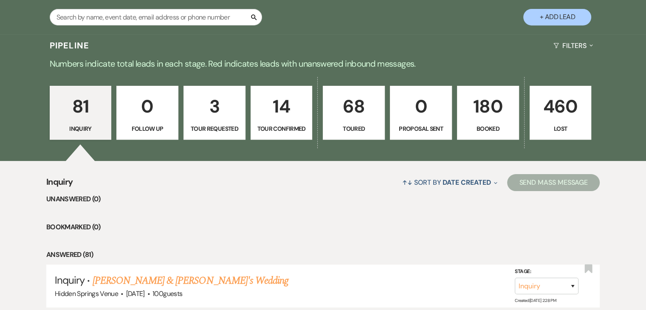
scroll to position [170, 0]
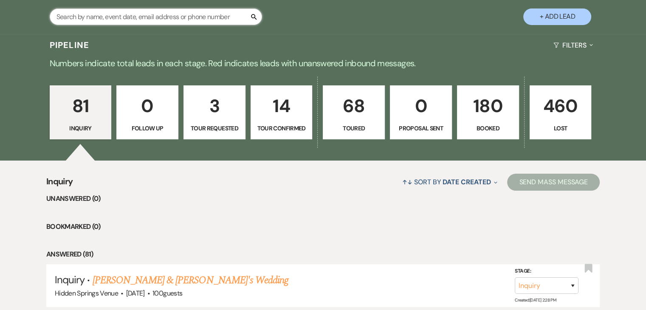
click at [190, 15] on input "text" at bounding box center [156, 16] width 212 height 17
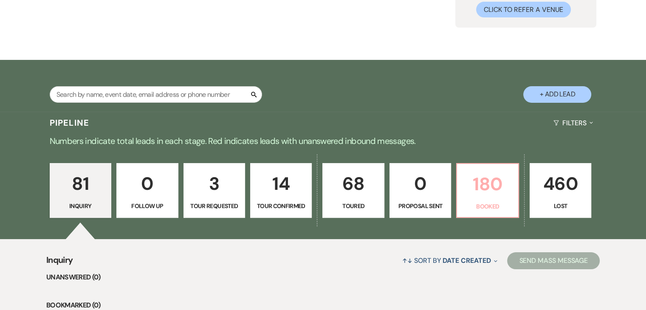
scroll to position [91, 0]
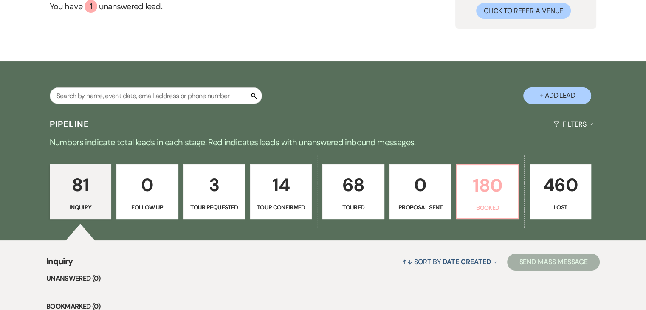
click at [491, 186] on p "180" at bounding box center [487, 185] width 51 height 28
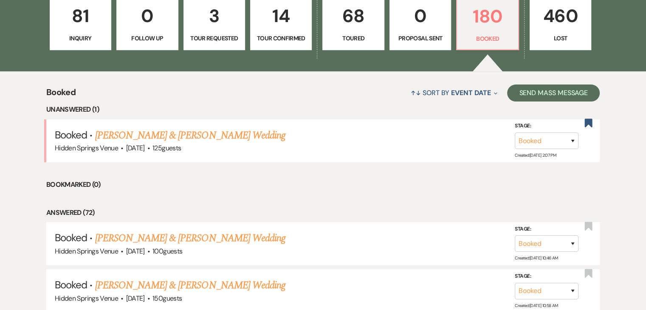
scroll to position [260, 0]
click at [198, 132] on link "[PERSON_NAME] & [PERSON_NAME] Wedding" at bounding box center [190, 134] width 190 height 15
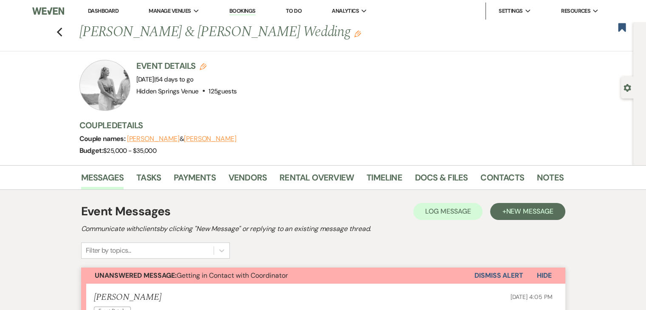
click at [102, 14] on link "Dashboard" at bounding box center [103, 10] width 31 height 7
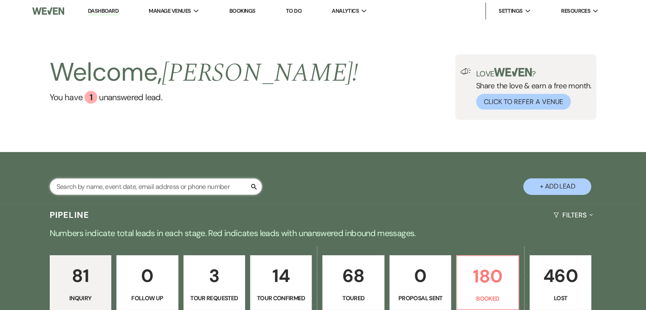
click at [148, 185] on input "text" at bounding box center [156, 186] width 212 height 17
type input "[PERSON_NAME]"
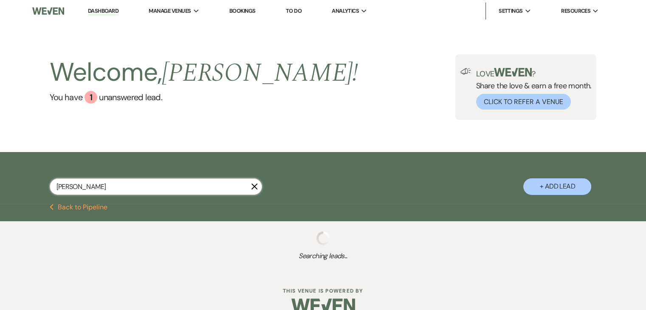
select select "4"
select select "8"
select select "5"
select select "8"
select select "6"
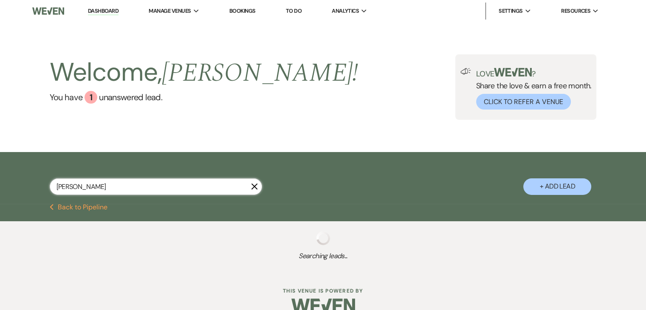
select select "8"
select select "5"
select select "8"
select select "5"
select select "8"
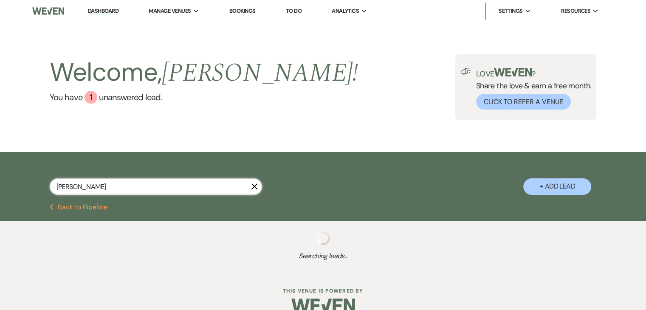
select select "5"
select select "8"
select select "5"
select select "8"
select select "5"
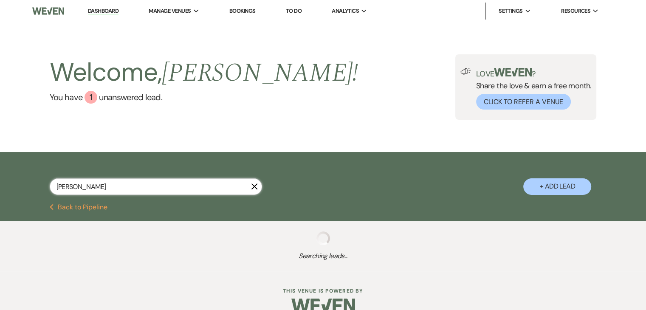
select select "8"
select select "5"
select select "8"
select select "5"
select select "8"
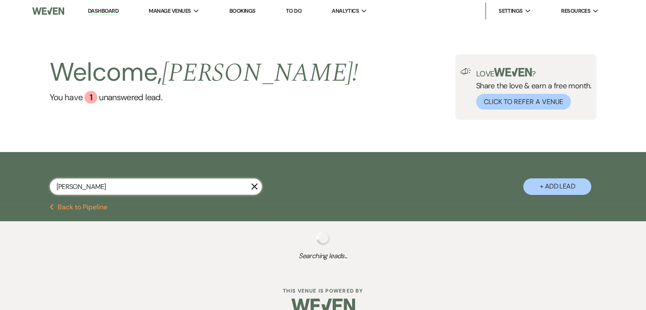
select select "6"
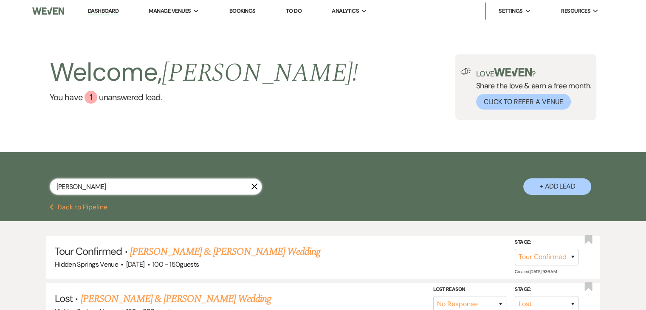
type input "[PERSON_NAME]"
select select "4"
select select "8"
select select "5"
select select "8"
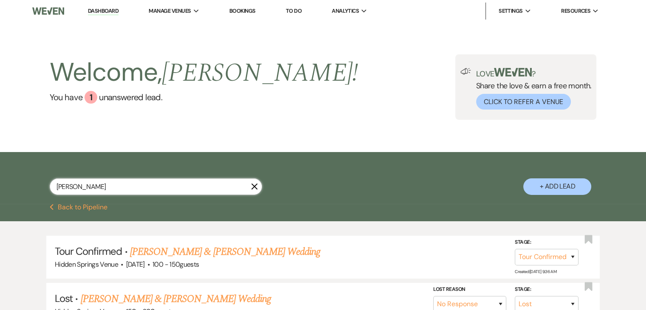
select select "6"
select select "8"
select select "5"
select select "8"
select select "5"
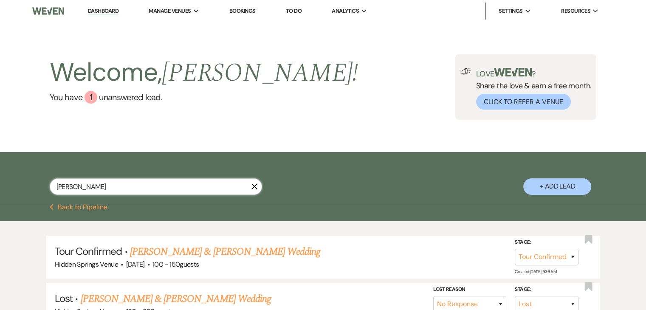
select select "8"
select select "5"
select select "8"
select select "5"
select select "8"
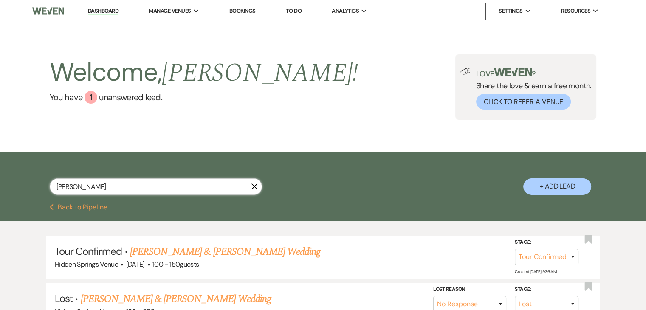
select select "5"
select select "8"
select select "6"
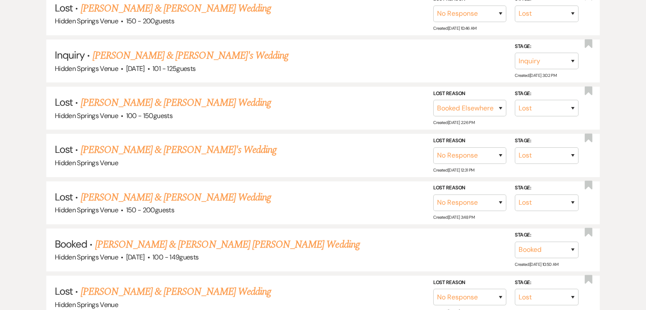
scroll to position [294, 0]
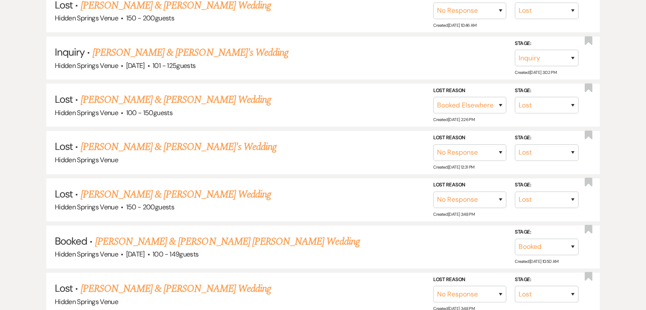
type input "[PERSON_NAME]"
click at [157, 234] on link "[PERSON_NAME] & [PERSON_NAME] [PERSON_NAME] Wedding" at bounding box center [227, 241] width 265 height 15
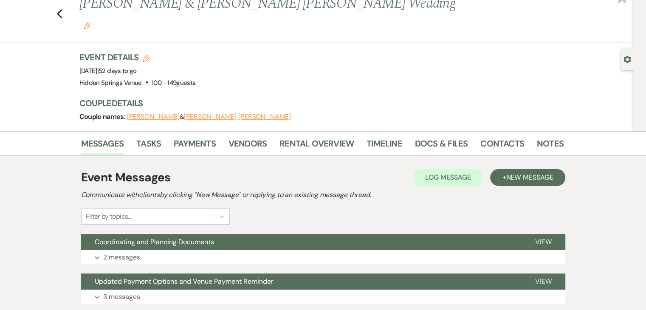
click at [157, 250] on button "Expand 2 messages" at bounding box center [323, 257] width 484 height 14
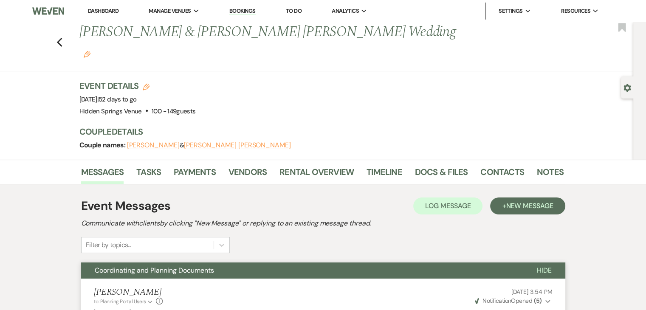
click at [105, 7] on link "Dashboard" at bounding box center [103, 10] width 31 height 7
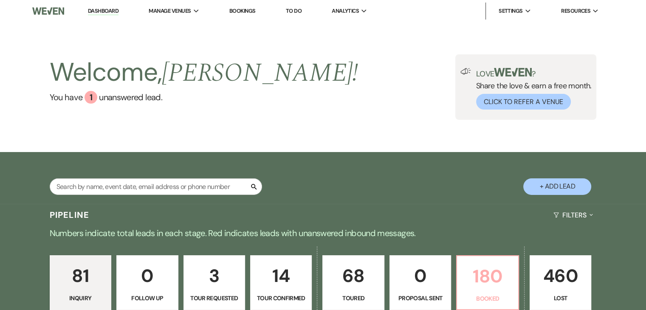
click at [479, 281] on p "180" at bounding box center [487, 276] width 51 height 28
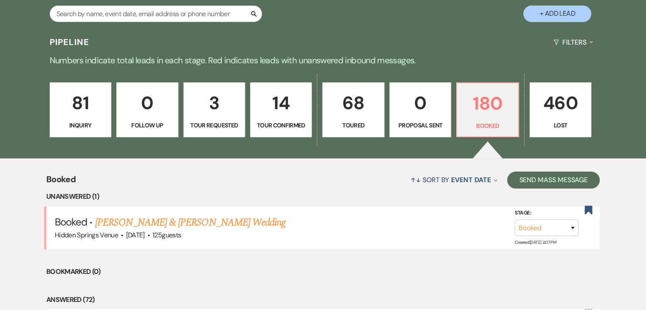
scroll to position [175, 0]
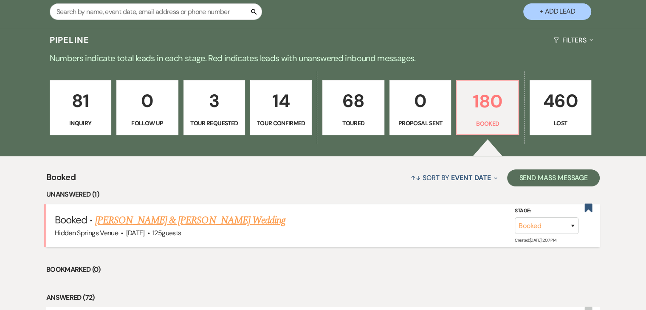
click at [218, 219] on link "[PERSON_NAME] & [PERSON_NAME] Wedding" at bounding box center [190, 220] width 190 height 15
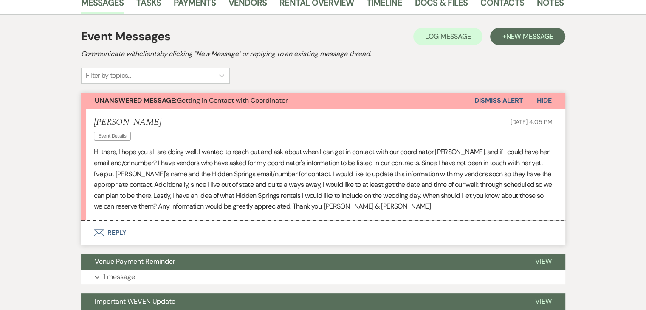
click at [121, 229] on button "Envelope Reply" at bounding box center [323, 233] width 484 height 24
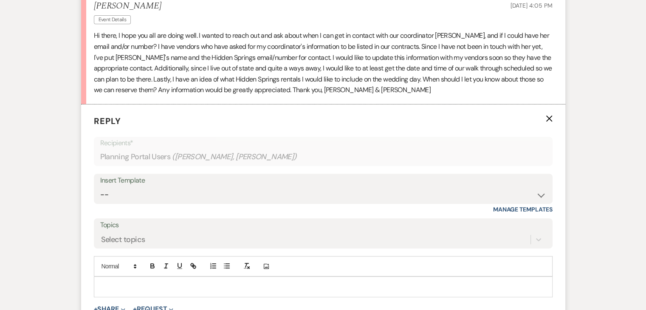
scroll to position [328, 0]
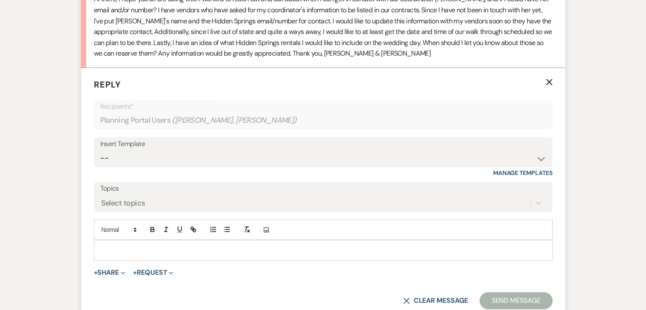
click at [141, 246] on p at bounding box center [323, 250] width 445 height 9
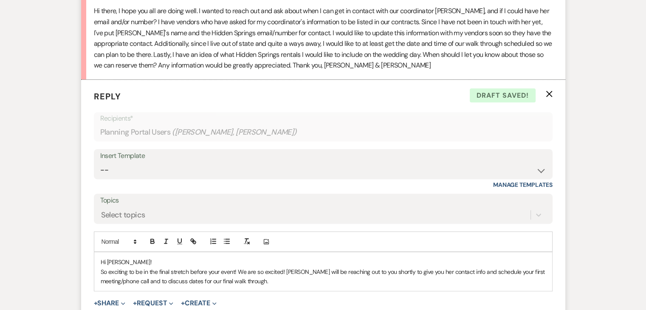
scroll to position [316, 0]
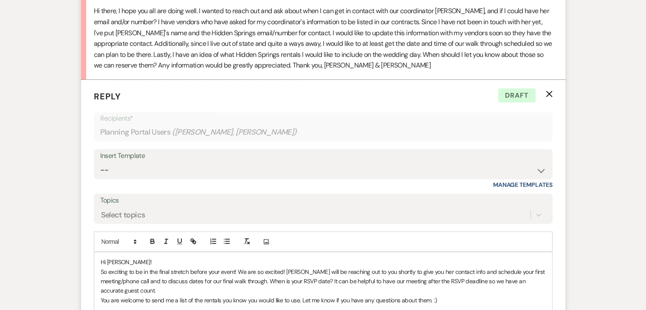
click at [284, 269] on p "So exciting to be in the final stretch before your event! We are so excited! [P…" at bounding box center [323, 281] width 445 height 28
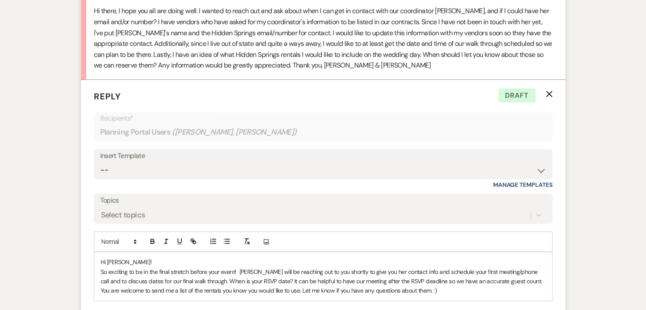
click at [510, 279] on p "So exciting to be in the final stretch before your event! [PERSON_NAME] will be…" at bounding box center [323, 276] width 445 height 19
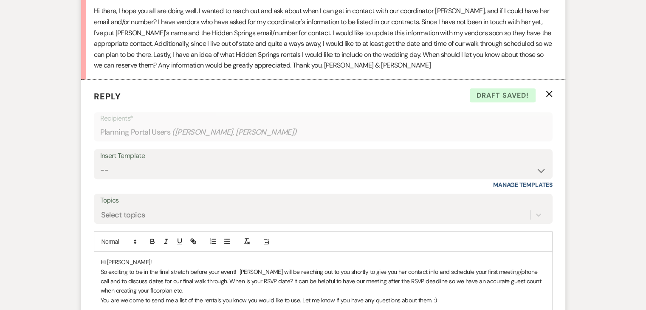
click at [415, 299] on p "You are welcome to send me a list of the rentals you know you would like to use…" at bounding box center [323, 300] width 445 height 9
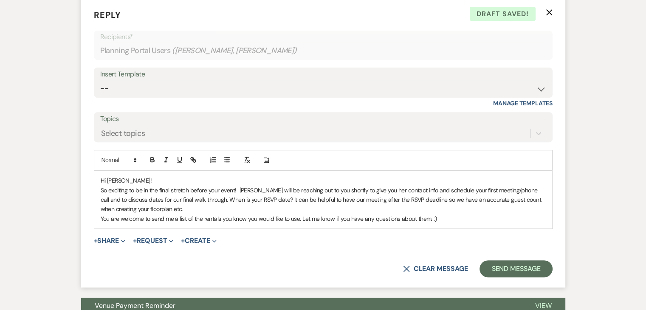
scroll to position [398, 0]
click at [471, 214] on p "You are welcome to send me a list of the rentals you know you would like to use…" at bounding box center [323, 218] width 445 height 9
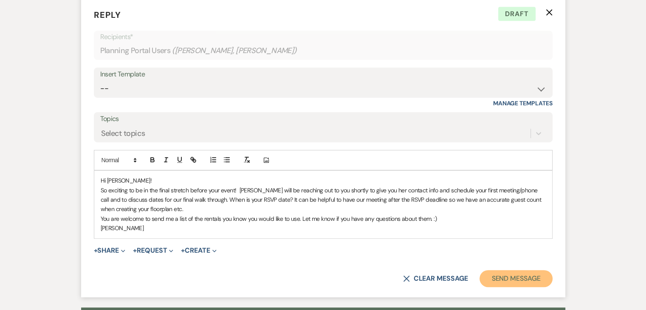
click at [507, 271] on button "Send Message" at bounding box center [516, 278] width 73 height 17
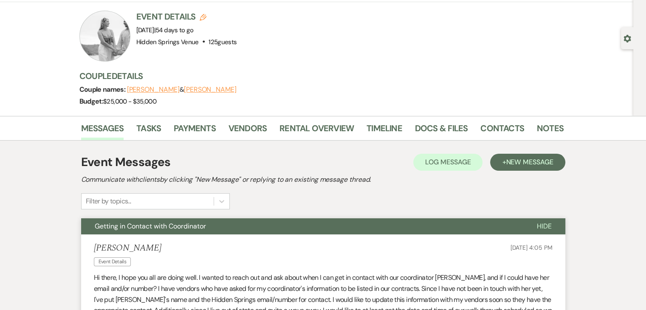
scroll to position [0, 0]
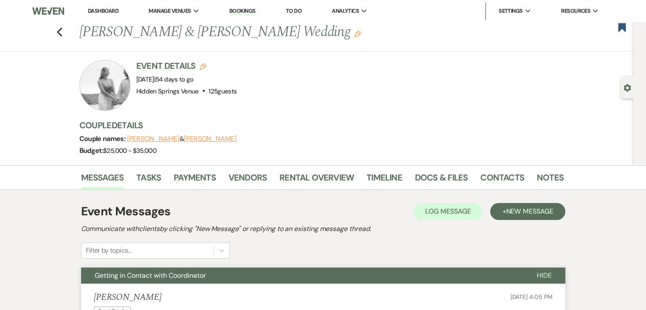
click at [105, 7] on li "Dashboard" at bounding box center [103, 11] width 39 height 17
click at [105, 10] on link "Dashboard" at bounding box center [103, 10] width 31 height 7
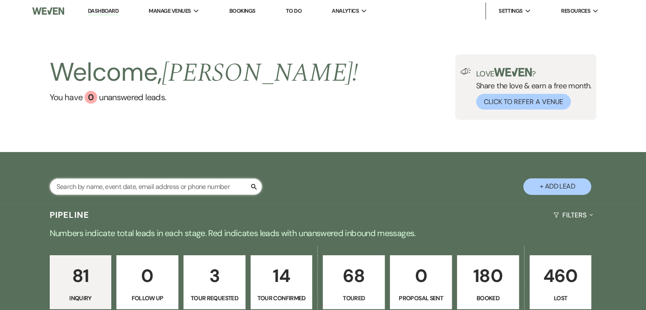
click at [137, 186] on input "text" at bounding box center [156, 186] width 212 height 17
type input "[PERSON_NAME]"
select select "8"
select select "6"
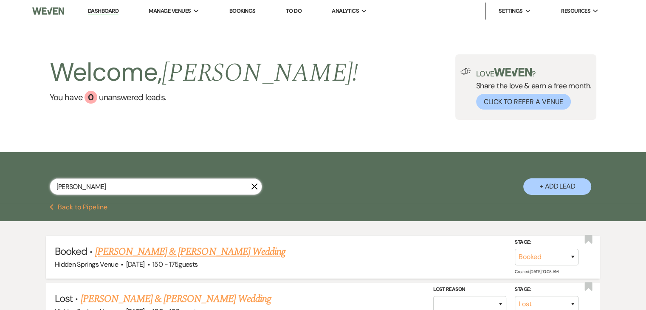
type input "[PERSON_NAME]"
click at [175, 253] on link "[PERSON_NAME] & [PERSON_NAME] Wedding" at bounding box center [190, 251] width 190 height 15
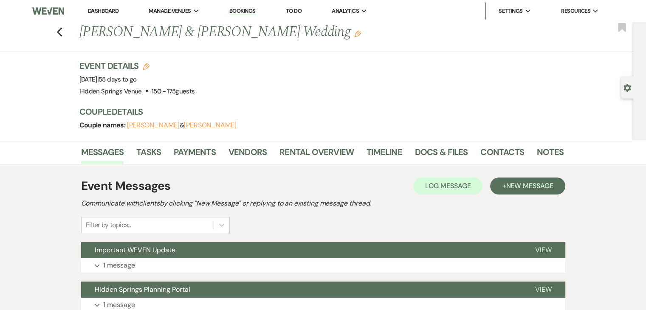
click at [109, 12] on link "Dashboard" at bounding box center [103, 10] width 31 height 7
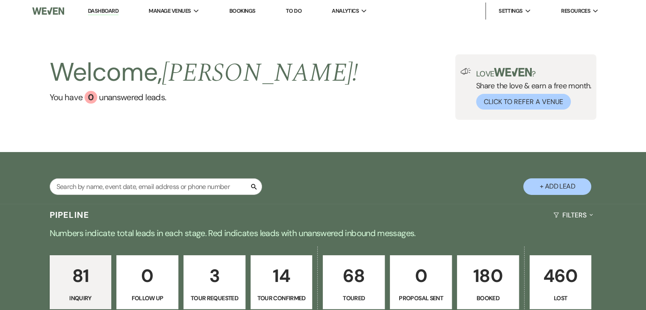
click at [377, 33] on div "Welcome, [PERSON_NAME] ! You have 0 unanswered lead s . Love ? Share the love &…" at bounding box center [323, 87] width 646 height 130
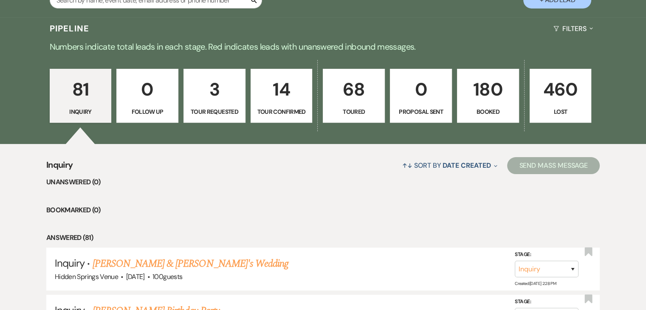
scroll to position [186, 0]
